Goal: Communication & Community: Ask a question

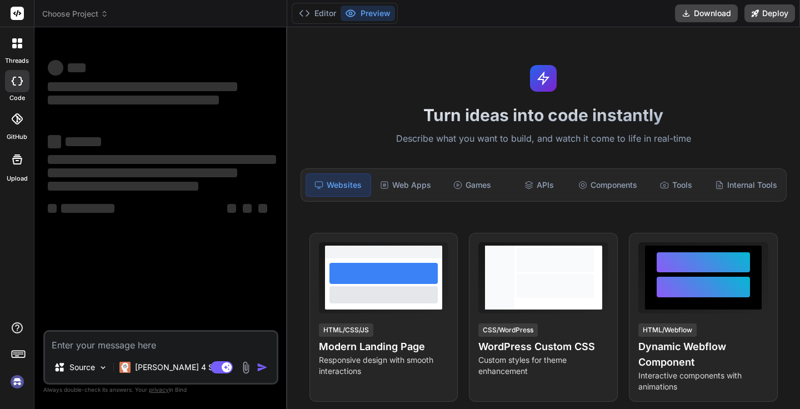
click at [13, 385] on img at bounding box center [17, 381] width 19 height 19
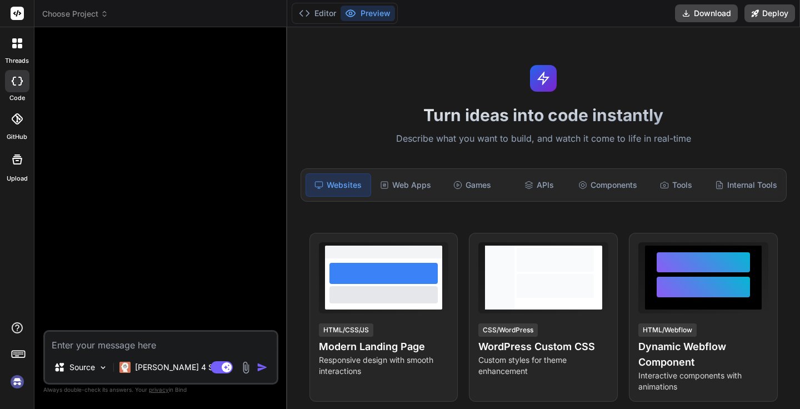
type textarea "x"
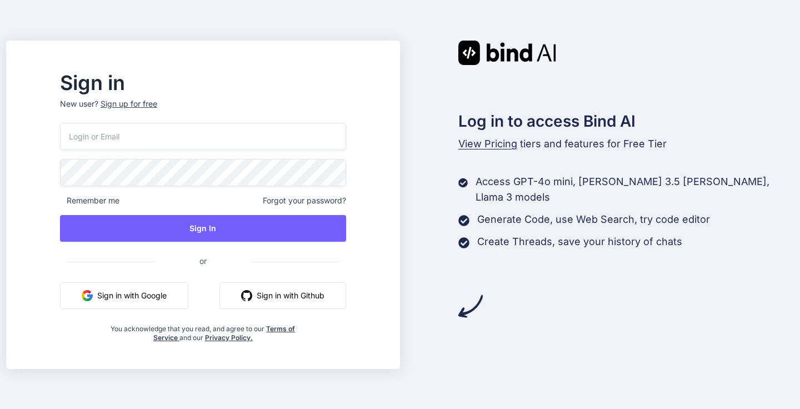
click at [219, 140] on input "email" at bounding box center [203, 136] width 286 height 27
type input "[EMAIL_ADDRESS][DOMAIN_NAME]"
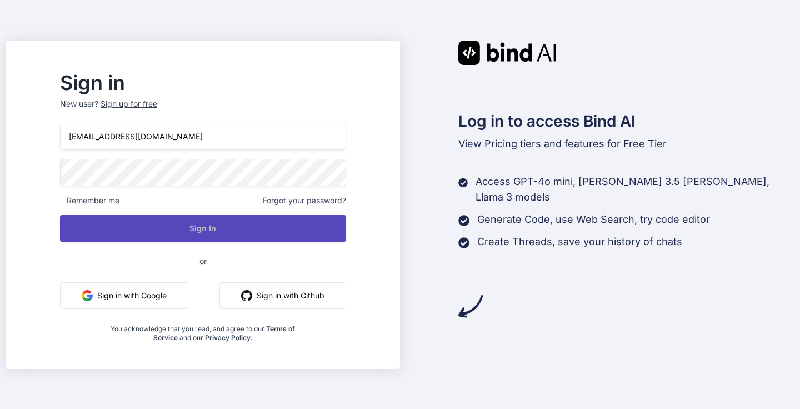
click at [203, 227] on button "Sign In" at bounding box center [203, 228] width 286 height 27
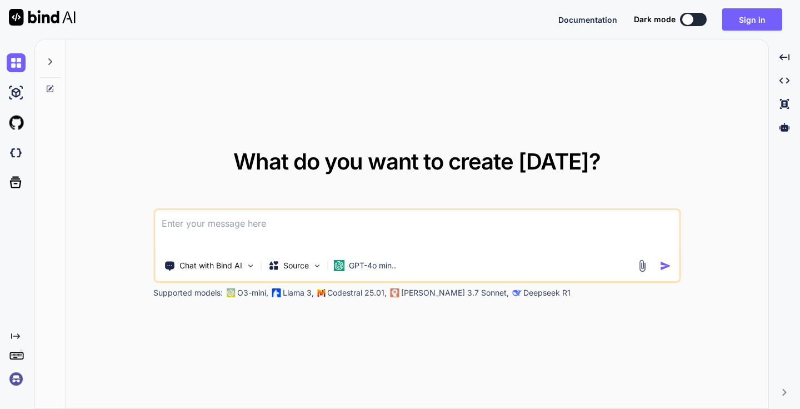
click at [12, 382] on img at bounding box center [16, 378] width 19 height 19
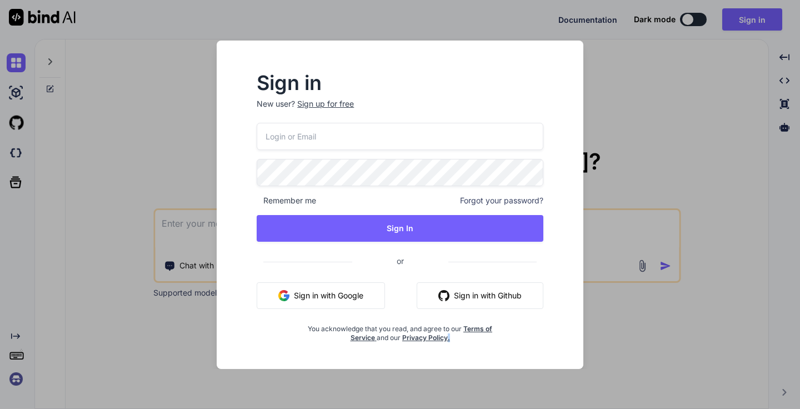
click at [12, 382] on div "Sign in New user? Sign up for free Remember me Forgot your password? Sign In or…" at bounding box center [400, 204] width 800 height 409
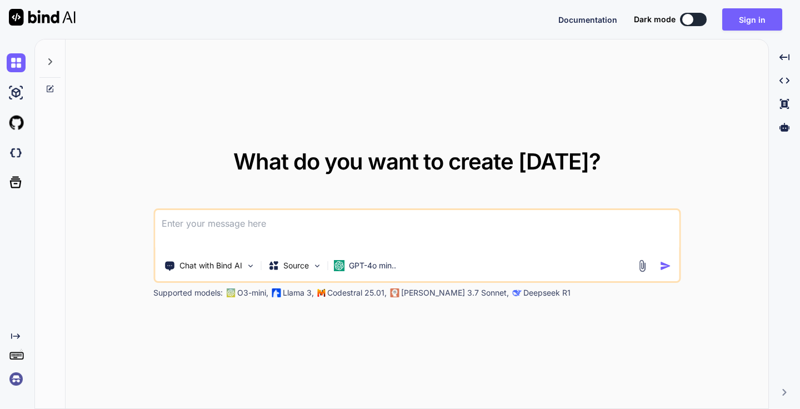
click at [12, 382] on img at bounding box center [16, 378] width 19 height 19
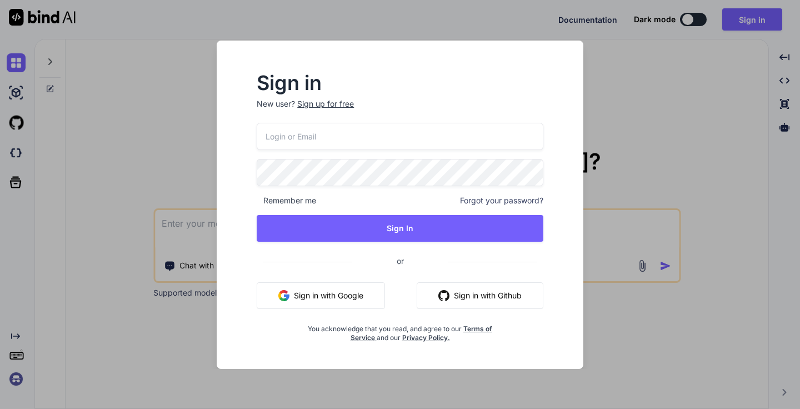
click at [345, 139] on input "email" at bounding box center [400, 136] width 287 height 27
type input "[EMAIL_ADDRESS][DOMAIN_NAME]"
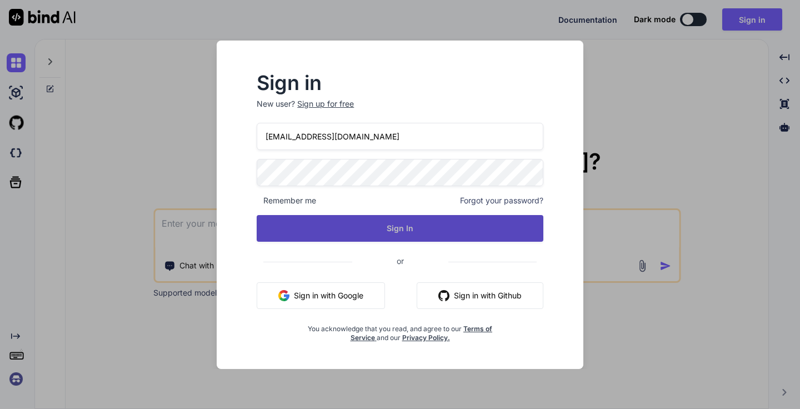
click at [423, 229] on button "Sign In" at bounding box center [400, 228] width 287 height 27
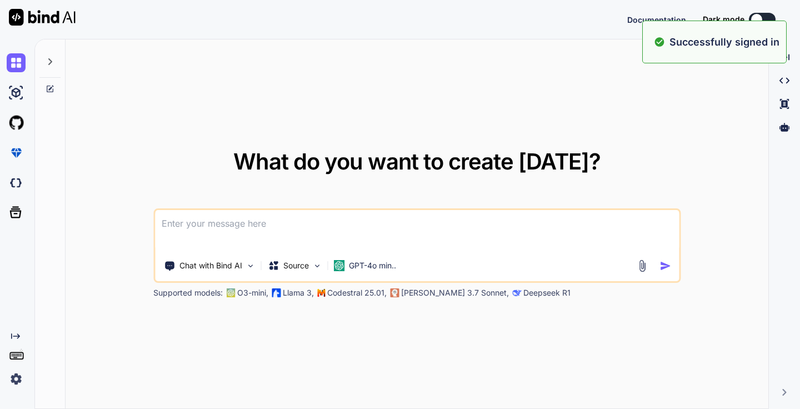
click at [18, 375] on img at bounding box center [16, 378] width 19 height 19
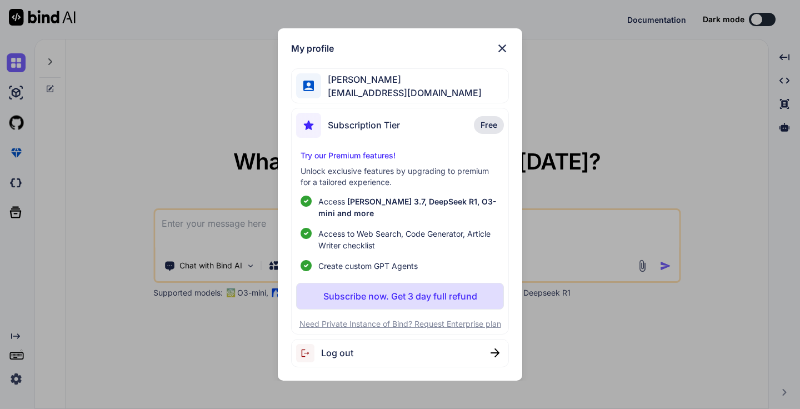
click at [334, 354] on span "Log out" at bounding box center [337, 352] width 32 height 13
type textarea "x"
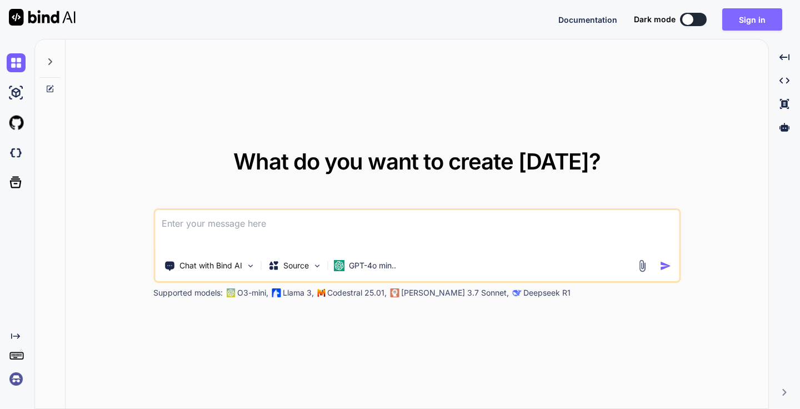
click at [761, 13] on button "Sign in" at bounding box center [752, 19] width 60 height 22
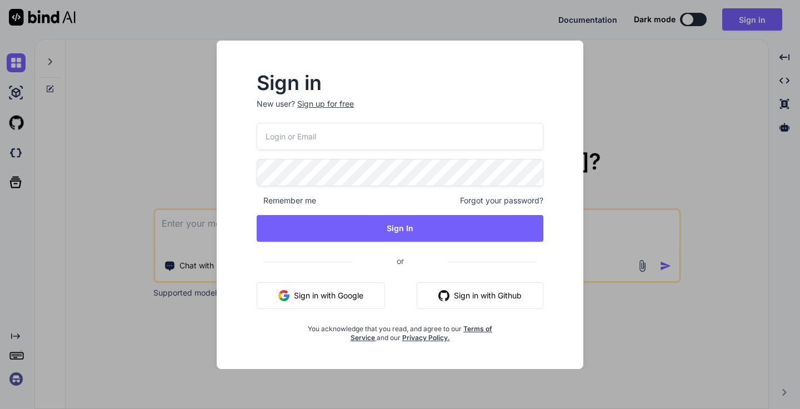
click at [352, 291] on button "Sign in with Google" at bounding box center [321, 295] width 128 height 27
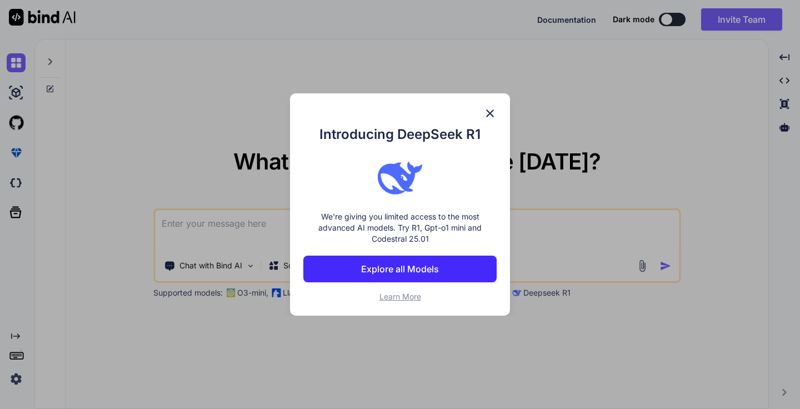
click at [489, 113] on img at bounding box center [489, 113] width 13 height 13
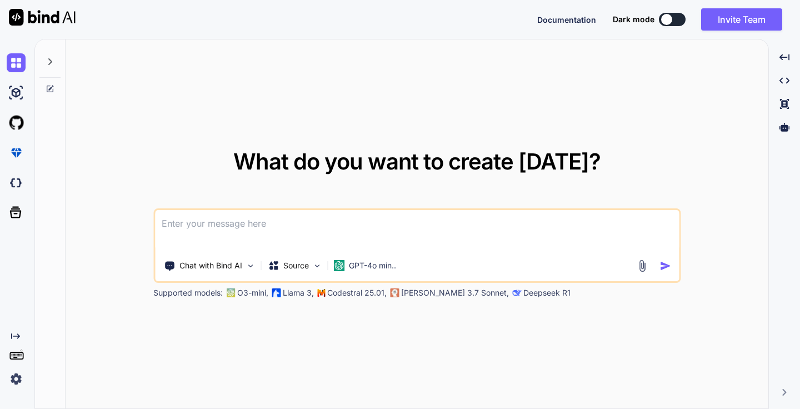
click at [14, 378] on img at bounding box center [16, 378] width 19 height 19
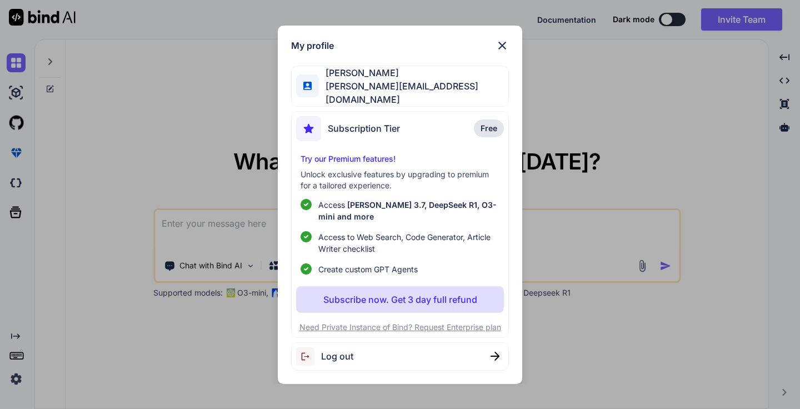
click at [671, 41] on div "My profile [PERSON_NAME] [PERSON_NAME][EMAIL_ADDRESS][DOMAIN_NAME] Subscription…" at bounding box center [400, 204] width 800 height 409
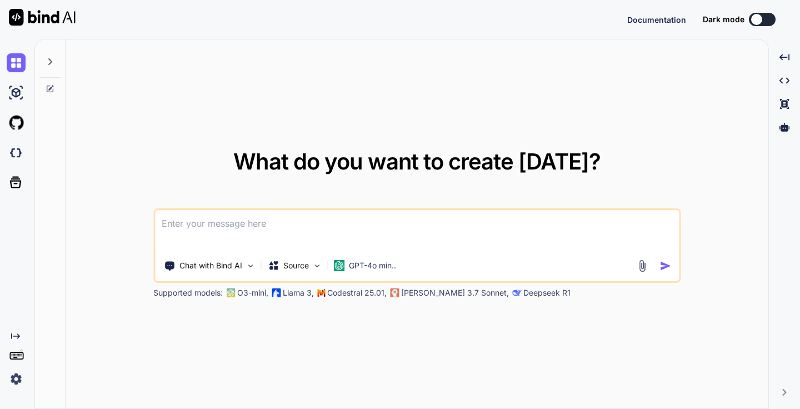
click at [16, 379] on img at bounding box center [16, 378] width 19 height 19
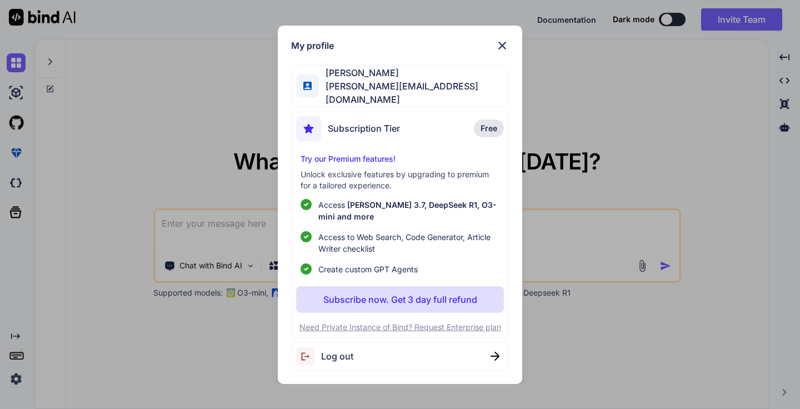
click at [533, 132] on div "My profile [PERSON_NAME] [PERSON_NAME][EMAIL_ADDRESS][DOMAIN_NAME] Subscription…" at bounding box center [400, 204] width 800 height 409
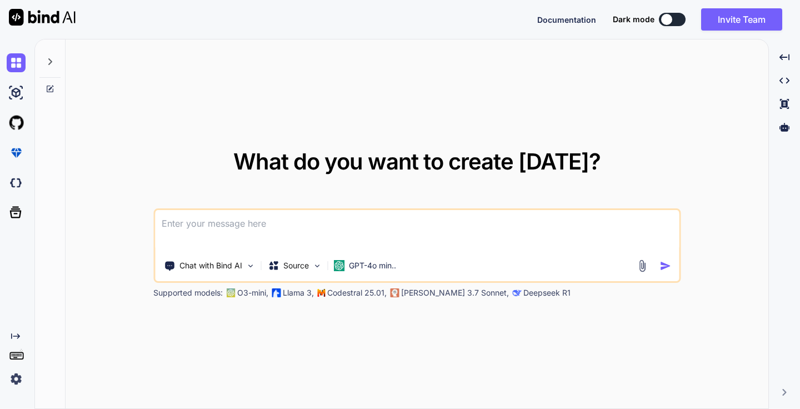
click at [15, 374] on img at bounding box center [16, 378] width 19 height 19
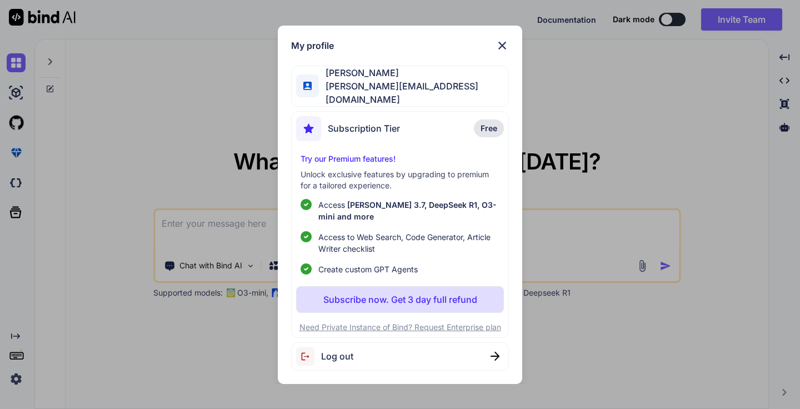
click at [372, 358] on div "Log out" at bounding box center [400, 356] width 218 height 28
type textarea "x"
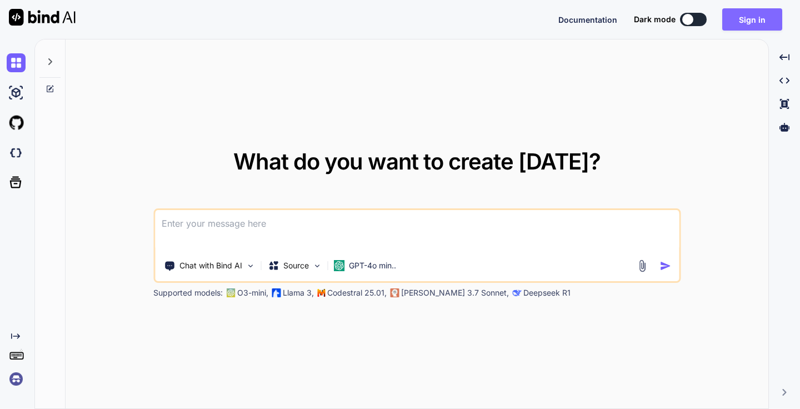
click at [767, 21] on button "Sign in" at bounding box center [752, 19] width 60 height 22
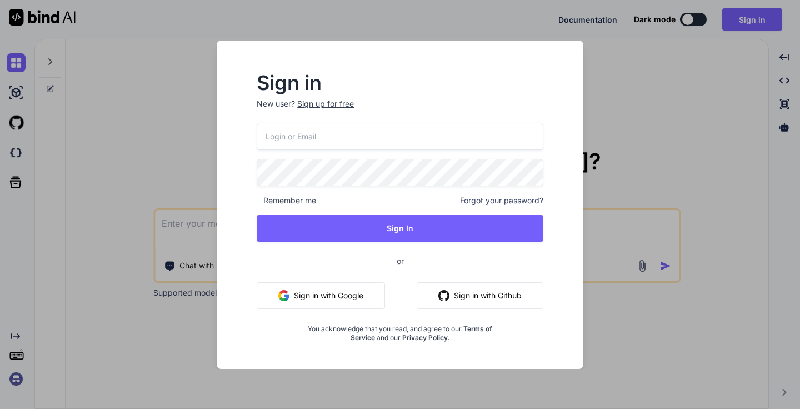
click at [381, 131] on input "email" at bounding box center [400, 136] width 287 height 27
type input "[EMAIL_ADDRESS][DOMAIN_NAME]"
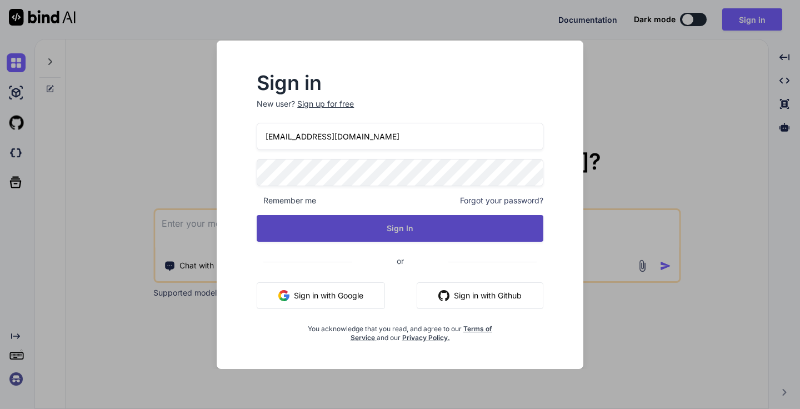
click at [478, 220] on button "Sign In" at bounding box center [400, 228] width 287 height 27
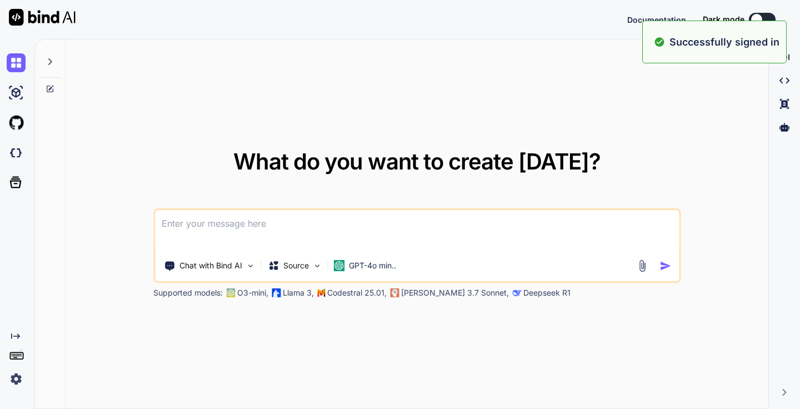
click at [16, 376] on img at bounding box center [16, 378] width 19 height 19
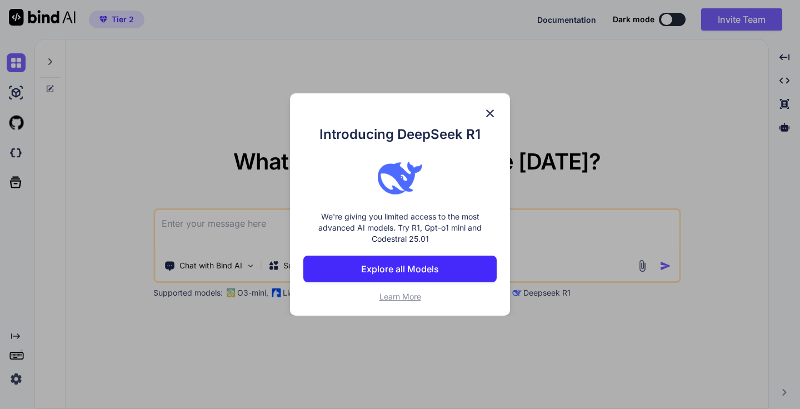
click at [490, 109] on img at bounding box center [489, 113] width 13 height 13
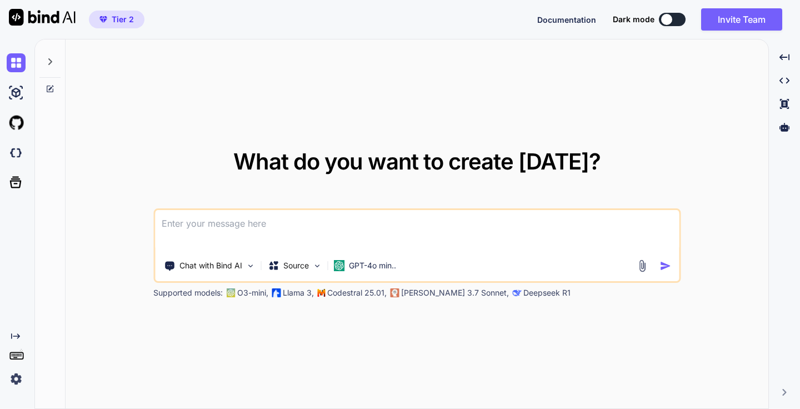
click at [18, 385] on img at bounding box center [16, 378] width 19 height 19
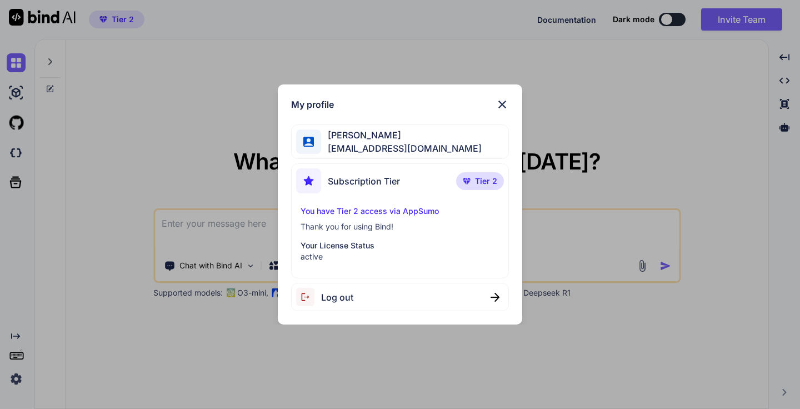
click at [195, 147] on div "My profile [PERSON_NAME] [EMAIL_ADDRESS][DOMAIN_NAME] Subscription Tier Tier 2 …" at bounding box center [400, 204] width 800 height 409
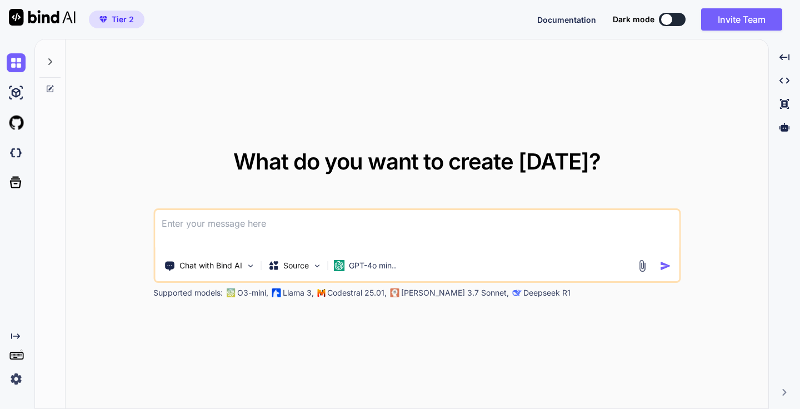
click at [220, 225] on textarea at bounding box center [417, 230] width 524 height 41
click at [236, 266] on p "Chat with Bind AI" at bounding box center [210, 265] width 63 height 11
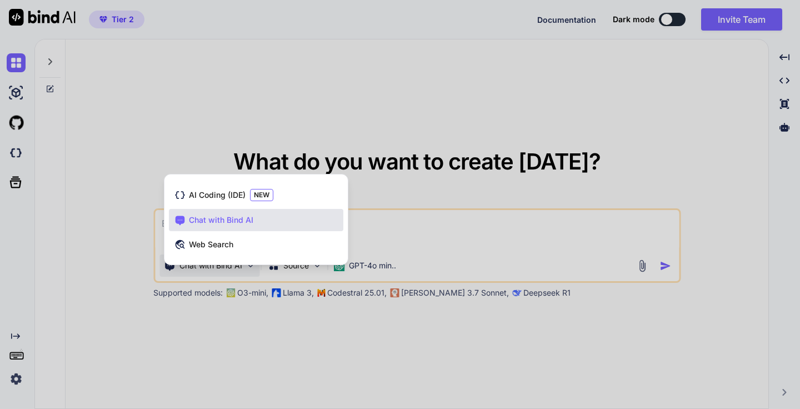
click at [377, 254] on div at bounding box center [400, 204] width 800 height 409
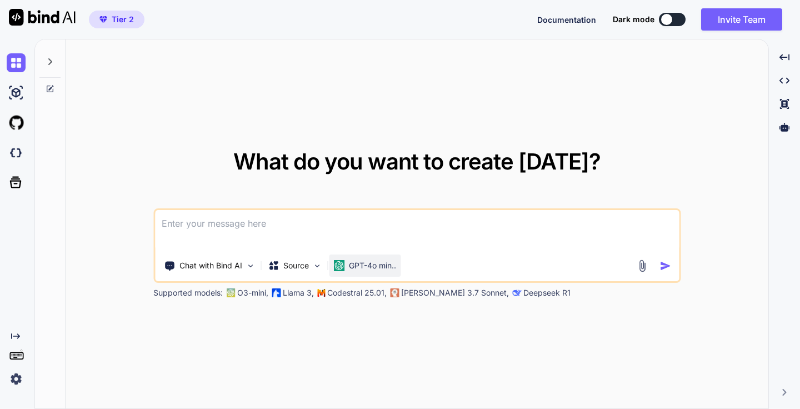
click at [369, 261] on p "GPT-4o min.." at bounding box center [372, 265] width 47 height 11
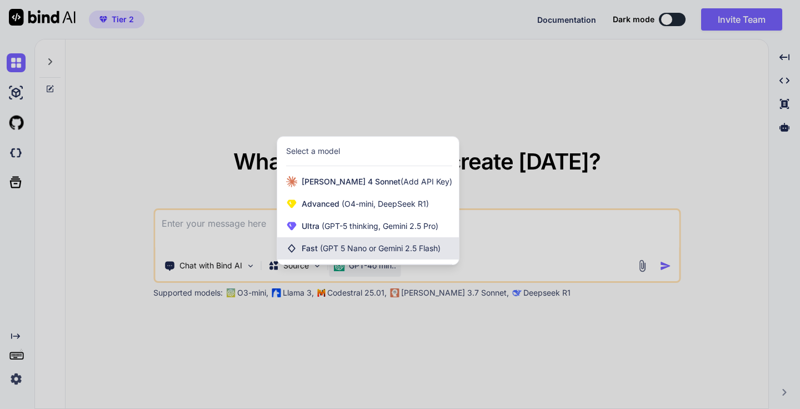
click at [405, 248] on span "(GPT 5 Nano or Gemini 2.5 Flash)" at bounding box center [380, 247] width 121 height 9
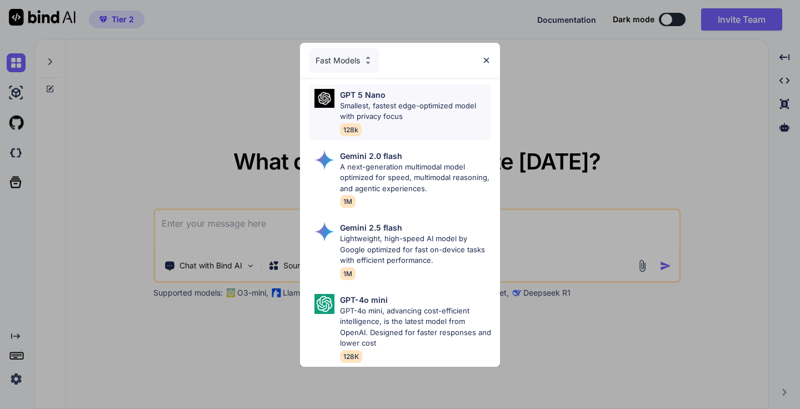
click at [450, 112] on p "Smallest, fastest edge-optimized model with privacy focus" at bounding box center [415, 112] width 151 height 22
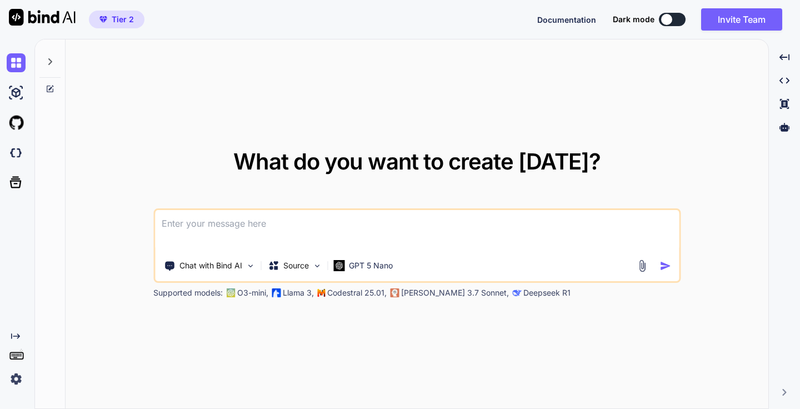
click at [277, 232] on textarea at bounding box center [417, 230] width 524 height 41
click at [294, 265] on p "Source" at bounding box center [296, 265] width 26 height 11
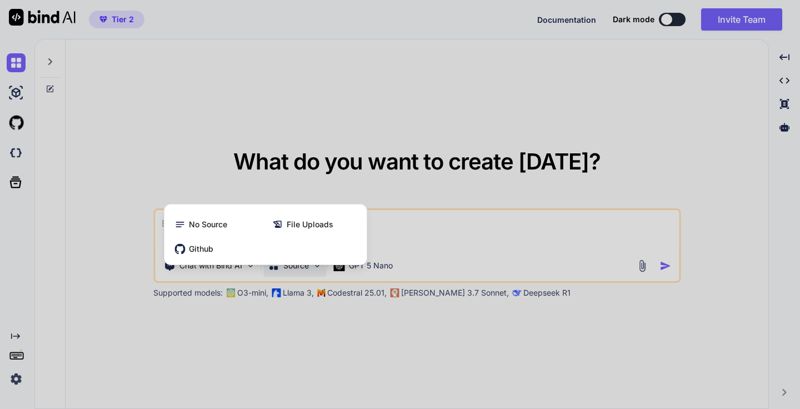
click at [252, 154] on div at bounding box center [400, 204] width 800 height 409
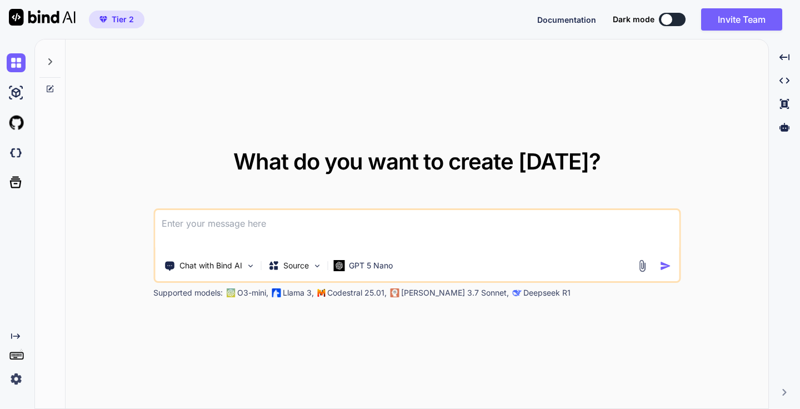
click at [653, 265] on div at bounding box center [655, 265] width 40 height 13
click at [636, 265] on img at bounding box center [641, 265] width 13 height 13
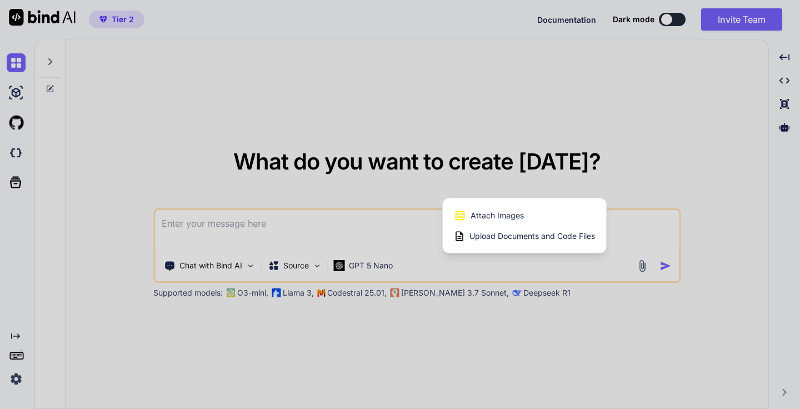
click at [405, 221] on div at bounding box center [400, 204] width 800 height 409
type textarea "x"
